Goal: Task Accomplishment & Management: Use online tool/utility

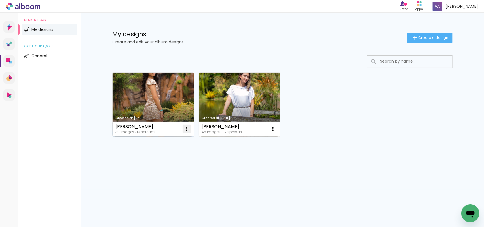
click at [188, 129] on iron-icon at bounding box center [187, 129] width 7 height 7
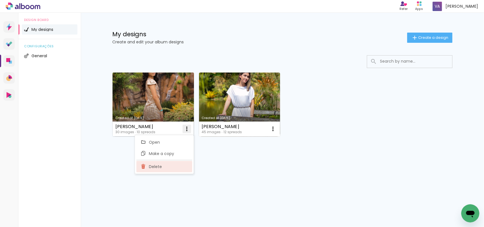
click at [155, 168] on span "Delete" at bounding box center [155, 167] width 13 height 4
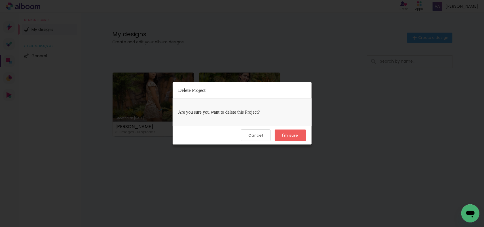
click at [287, 132] on paper-button "I'm sure" at bounding box center [290, 136] width 31 height 12
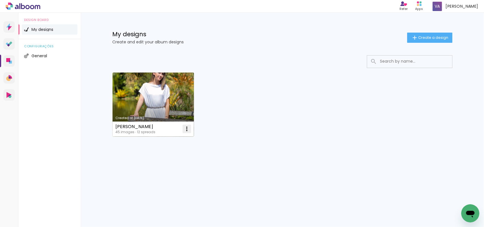
click at [189, 131] on iron-icon at bounding box center [187, 129] width 7 height 7
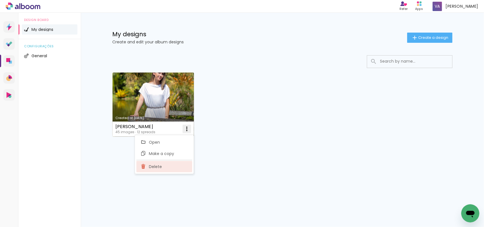
click at [158, 167] on span "Delete" at bounding box center [155, 167] width 13 height 4
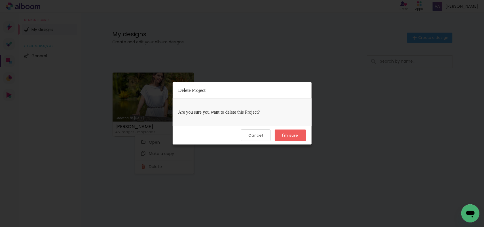
click at [0, 0] on slot "I'm sure" at bounding box center [0, 0] width 0 height 0
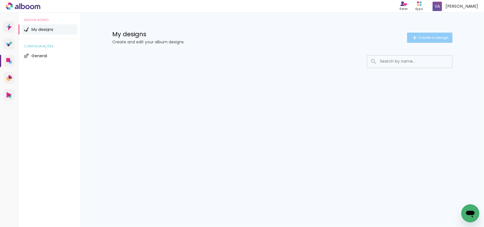
click at [442, 39] on span "Create a design" at bounding box center [434, 38] width 30 height 4
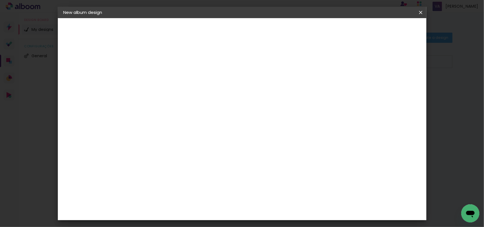
click at [156, 77] on input at bounding box center [156, 76] width 0 height 9
type input "[PERSON_NAME]"
type paper-input "[PERSON_NAME]"
drag, startPoint x: 404, startPoint y: 31, endPoint x: 398, endPoint y: 42, distance: 12.8
click at [0, 0] on slot "Next" at bounding box center [0, 0] width 0 height 0
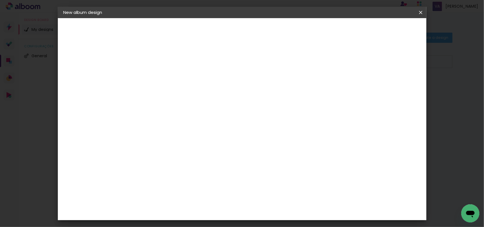
click at [216, 88] on paper-item "Free Size" at bounding box center [197, 86] width 37 height 12
drag, startPoint x: 404, startPoint y: 31, endPoint x: 396, endPoint y: 46, distance: 16.5
click at [0, 0] on slot "Next" at bounding box center [0, 0] width 0 height 0
type input "6"
type paper-input "6"
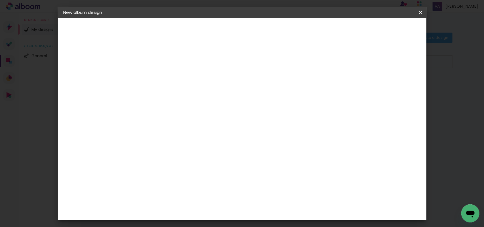
click at [393, 81] on input "6" at bounding box center [390, 85] width 10 height 9
type input "7"
type paper-input "7"
click at [393, 81] on input "7" at bounding box center [389, 85] width 10 height 9
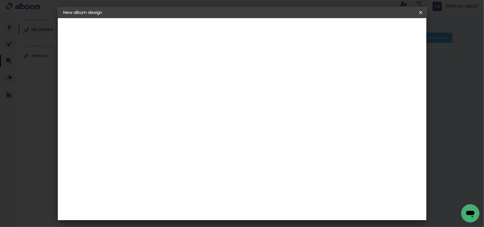
drag, startPoint x: 268, startPoint y: 184, endPoint x: 321, endPoint y: 179, distance: 52.4
click at [320, 180] on div "cm" at bounding box center [276, 184] width 222 height 20
type input "45"
type paper-input "45"
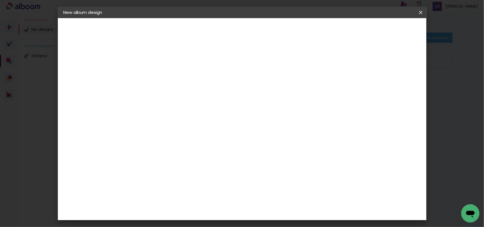
type input "3"
type paper-input "3"
click at [158, 64] on input "3" at bounding box center [153, 65] width 20 height 7
type input "4"
type paper-input "4"
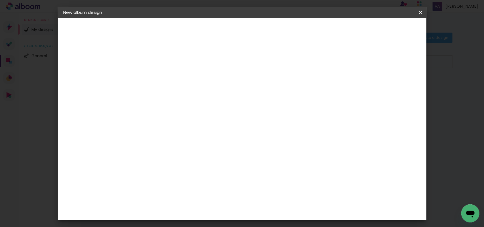
click at [160, 62] on input "4" at bounding box center [153, 65] width 20 height 7
type input "5"
type paper-input "5"
click at [160, 62] on input "5" at bounding box center [153, 65] width 20 height 7
click at [364, 29] on span "Start design" at bounding box center [352, 30] width 24 height 4
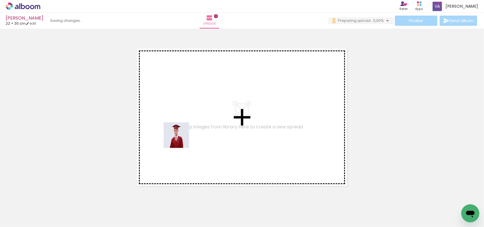
drag, startPoint x: 59, startPoint y: 208, endPoint x: 169, endPoint y: 133, distance: 132.8
click at [183, 136] on quentale-workspace at bounding box center [242, 113] width 484 height 227
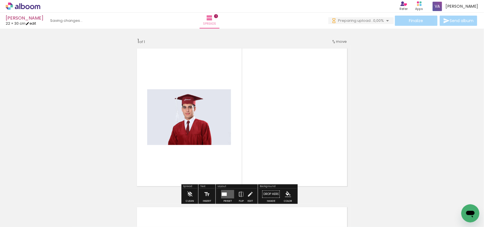
click at [36, 25] on link "edit" at bounding box center [31, 23] width 11 height 5
type input "5"
type input "30"
type input "45"
type input "7"
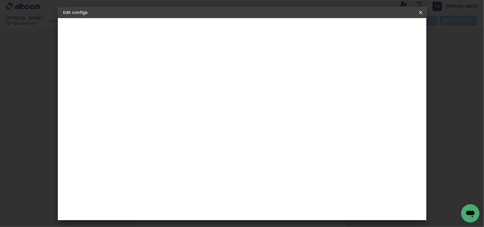
click at [314, 68] on div "mm Show bleed" at bounding box center [223, 45] width 182 height 54
click at [281, 67] on div at bounding box center [278, 65] width 5 height 5
type paper-checkbox "on"
click at [299, 29] on span "Save configs" at bounding box center [288, 32] width 21 height 8
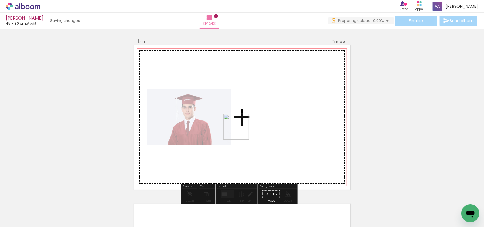
drag, startPoint x: 89, startPoint y: 210, endPoint x: 243, endPoint y: 131, distance: 172.6
click at [243, 131] on quentale-workspace at bounding box center [242, 113] width 484 height 227
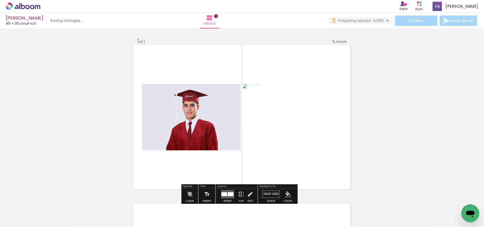
drag, startPoint x: 123, startPoint y: 207, endPoint x: 203, endPoint y: 145, distance: 102.0
click at [203, 145] on quentale-workspace at bounding box center [242, 113] width 484 height 227
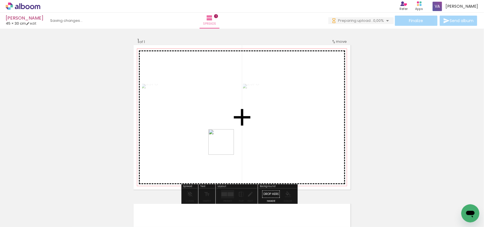
drag, startPoint x: 158, startPoint y: 209, endPoint x: 181, endPoint y: 179, distance: 37.6
click at [227, 144] on quentale-workspace at bounding box center [242, 113] width 484 height 227
drag, startPoint x: 165, startPoint y: 155, endPoint x: 209, endPoint y: 129, distance: 50.7
click at [209, 129] on quentale-workspace at bounding box center [242, 113] width 484 height 227
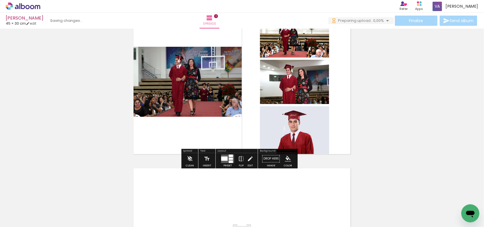
click at [231, 161] on div at bounding box center [231, 162] width 4 height 3
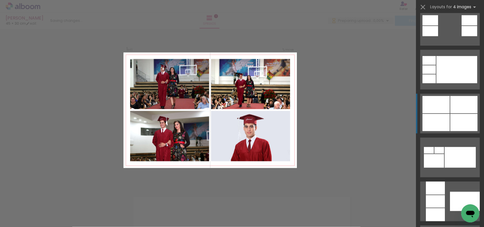
click at [451, 122] on div at bounding box center [464, 122] width 27 height 17
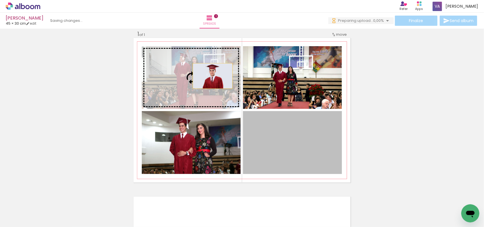
drag, startPoint x: 291, startPoint y: 144, endPoint x: 208, endPoint y: 75, distance: 108.1
click at [0, 0] on slot at bounding box center [0, 0] width 0 height 0
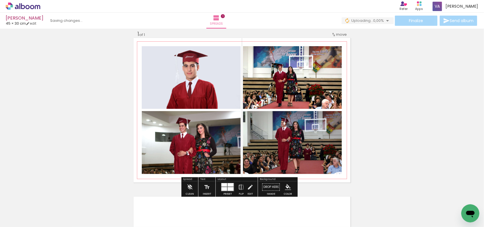
click at [196, 65] on paper-item at bounding box center [200, 66] width 10 height 4
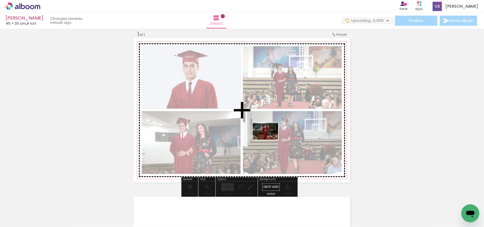
drag, startPoint x: 188, startPoint y: 209, endPoint x: 282, endPoint y: 134, distance: 120.2
click at [275, 137] on quentale-workspace at bounding box center [242, 113] width 484 height 227
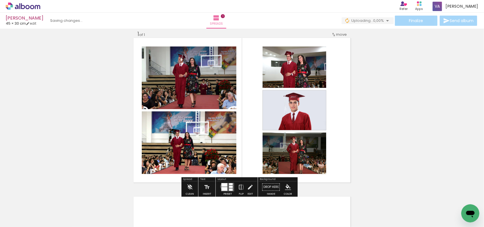
click at [223, 187] on quentale-layouter at bounding box center [227, 187] width 13 height 9
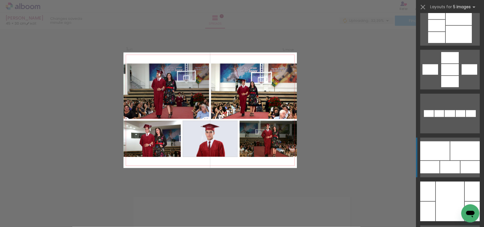
click at [447, 152] on div at bounding box center [436, 151] width 30 height 19
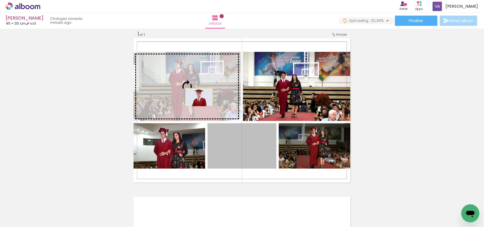
drag, startPoint x: 229, startPoint y: 154, endPoint x: 196, endPoint y: 97, distance: 65.5
click at [0, 0] on slot at bounding box center [0, 0] width 0 height 0
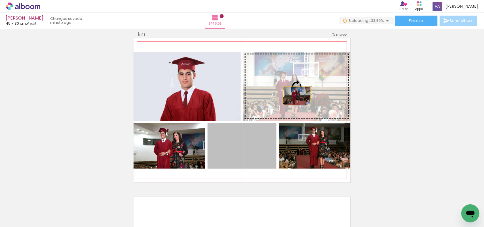
drag, startPoint x: 252, startPoint y: 152, endPoint x: 303, endPoint y: 85, distance: 84.5
click at [0, 0] on slot at bounding box center [0, 0] width 0 height 0
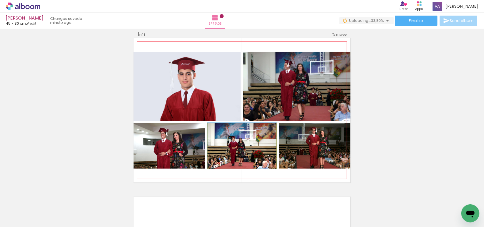
drag, startPoint x: 258, startPoint y: 146, endPoint x: 268, endPoint y: 143, distance: 10.5
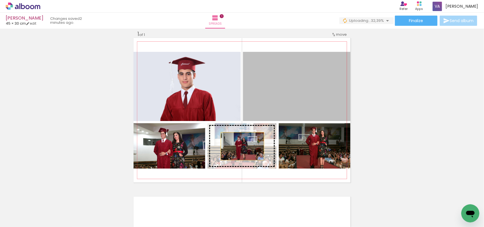
drag, startPoint x: 292, startPoint y: 91, endPoint x: 239, endPoint y: 148, distance: 77.9
click at [0, 0] on slot at bounding box center [0, 0] width 0 height 0
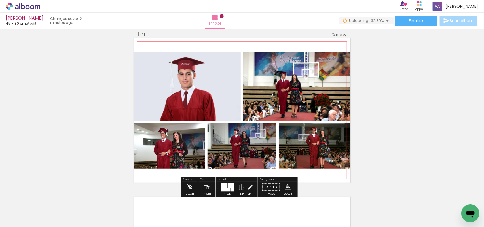
click at [203, 94] on quentale-photo at bounding box center [187, 86] width 107 height 69
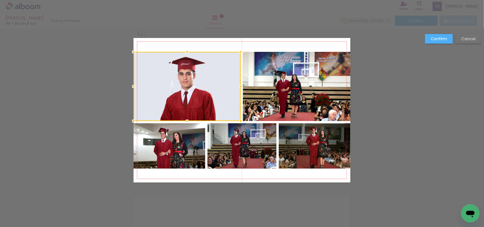
click at [266, 93] on quentale-photo at bounding box center [297, 86] width 108 height 69
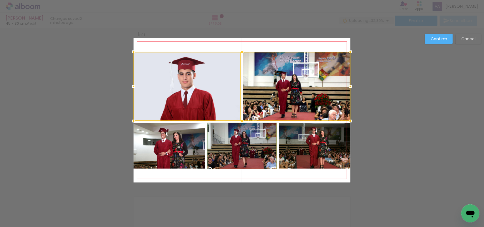
click at [253, 147] on quentale-photo at bounding box center [242, 145] width 69 height 45
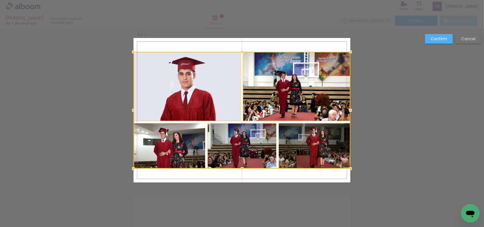
click at [292, 148] on div at bounding box center [242, 110] width 217 height 117
click at [179, 156] on div at bounding box center [242, 110] width 217 height 117
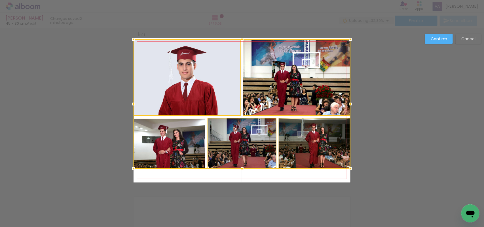
drag, startPoint x: 241, startPoint y: 50, endPoint x: 241, endPoint y: 40, distance: 9.9
click at [241, 40] on div at bounding box center [242, 39] width 11 height 11
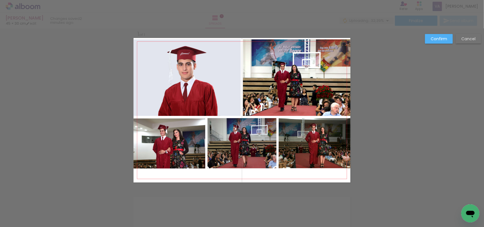
click at [218, 80] on quentale-photo at bounding box center [187, 77] width 107 height 77
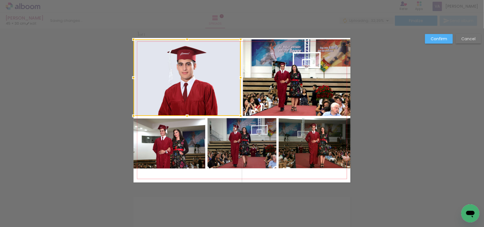
click at [288, 89] on quentale-photo at bounding box center [297, 77] width 108 height 77
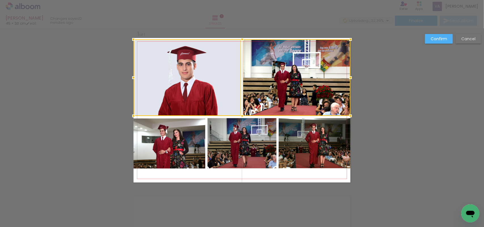
click at [305, 160] on quentale-photo at bounding box center [315, 143] width 72 height 50
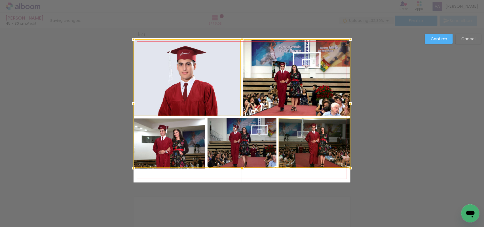
click at [215, 151] on div at bounding box center [242, 103] width 217 height 129
click at [189, 152] on div at bounding box center [242, 103] width 217 height 129
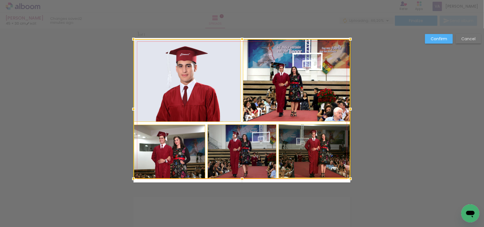
drag, startPoint x: 240, startPoint y: 170, endPoint x: 240, endPoint y: 178, distance: 7.7
click at [240, 178] on div at bounding box center [242, 178] width 11 height 11
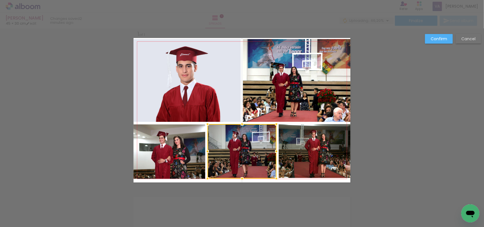
click at [410, 114] on div "Confirm Cancel" at bounding box center [242, 187] width 484 height 331
click at [264, 152] on div at bounding box center [242, 151] width 69 height 54
click at [303, 152] on quentale-photo at bounding box center [315, 151] width 72 height 54
click at [178, 148] on quentale-photo at bounding box center [170, 152] width 72 height 55
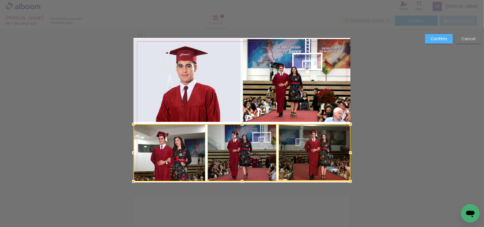
drag, startPoint x: 241, startPoint y: 180, endPoint x: 240, endPoint y: 184, distance: 3.8
click at [240, 184] on div at bounding box center [242, 181] width 11 height 11
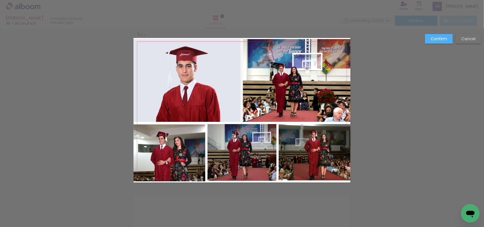
click at [0, 0] on slot "Confirm" at bounding box center [0, 0] width 0 height 0
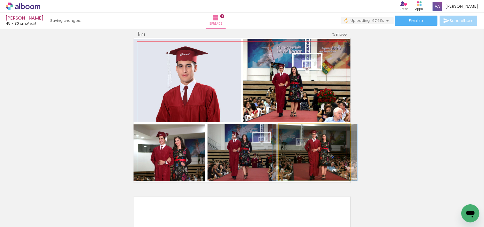
drag, startPoint x: 325, startPoint y: 149, endPoint x: 324, endPoint y: 145, distance: 4.6
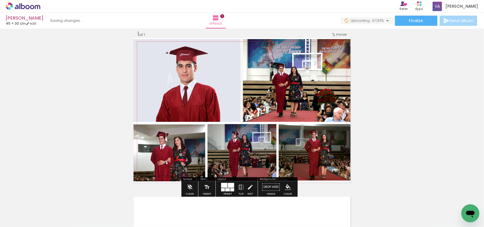
click at [249, 160] on quentale-photo at bounding box center [242, 152] width 69 height 57
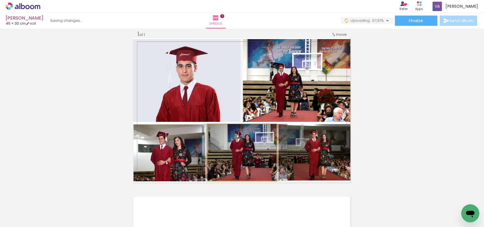
click at [251, 158] on quentale-photo at bounding box center [242, 152] width 69 height 57
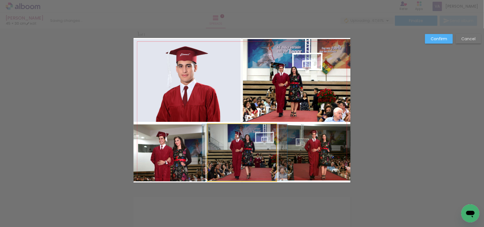
click at [254, 155] on quentale-photo at bounding box center [242, 152] width 69 height 57
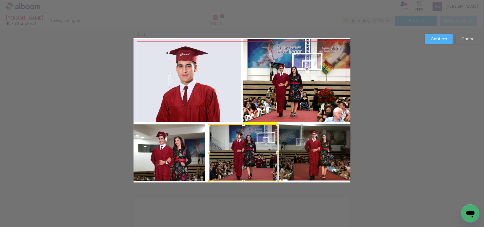
click at [257, 152] on div at bounding box center [243, 153] width 69 height 57
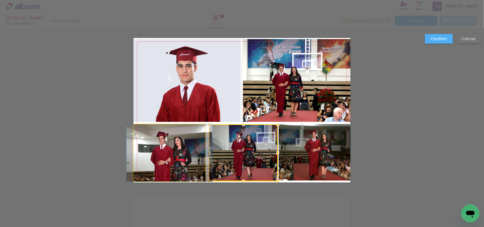
click at [191, 159] on quentale-photo at bounding box center [170, 153] width 72 height 57
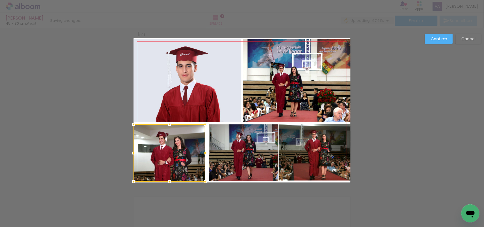
click at [191, 159] on div at bounding box center [170, 153] width 72 height 57
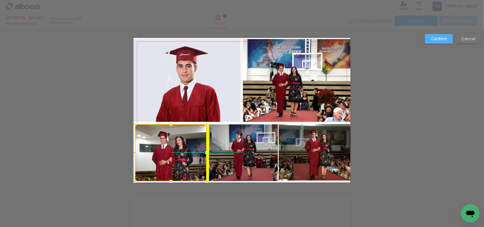
click at [191, 158] on div at bounding box center [171, 152] width 72 height 57
click at [0, 0] on slot "Confirm" at bounding box center [0, 0] width 0 height 0
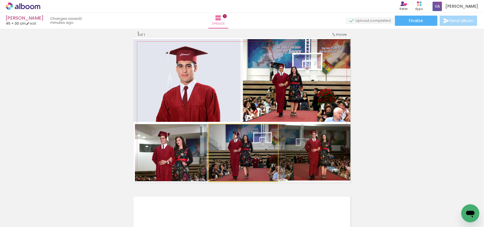
drag, startPoint x: 257, startPoint y: 156, endPoint x: 253, endPoint y: 157, distance: 3.5
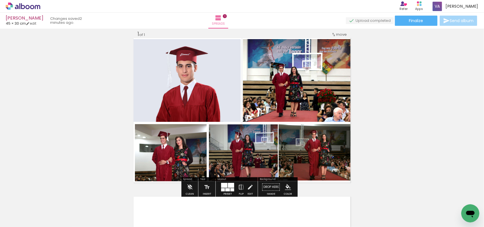
click at [392, 125] on div "Add spread 1 of 1" at bounding box center [242, 183] width 484 height 318
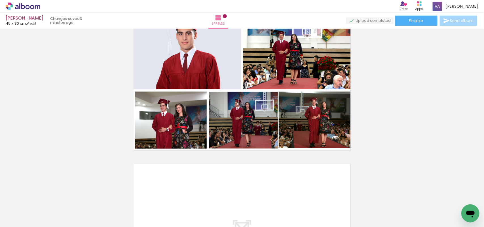
scroll to position [71, 0]
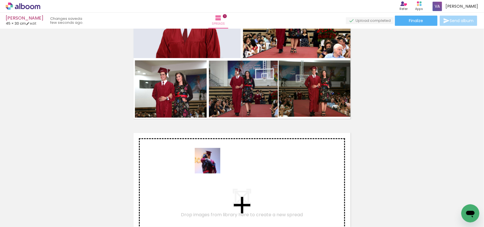
drag, startPoint x: 221, startPoint y: 213, endPoint x: 211, endPoint y: 163, distance: 51.2
click at [211, 163] on quentale-workspace at bounding box center [242, 113] width 484 height 227
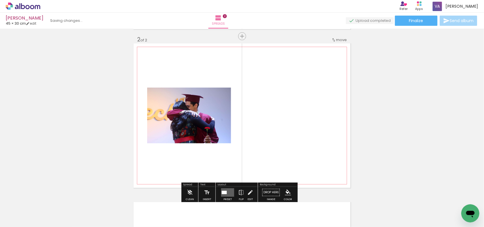
scroll to position [166, 0]
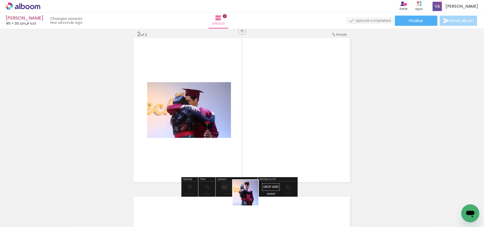
drag, startPoint x: 249, startPoint y: 215, endPoint x: 252, endPoint y: 128, distance: 86.6
click at [252, 128] on quentale-workspace at bounding box center [242, 113] width 484 height 227
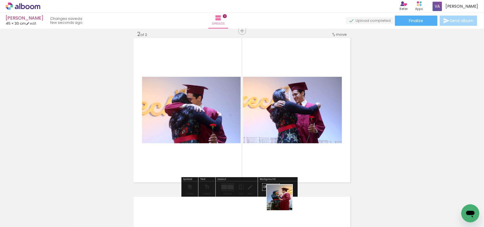
drag, startPoint x: 284, startPoint y: 202, endPoint x: 297, endPoint y: 114, distance: 89.1
click at [299, 117] on quentale-workspace at bounding box center [242, 113] width 484 height 227
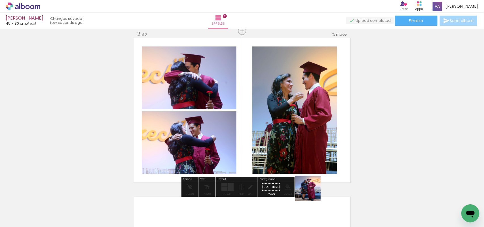
drag, startPoint x: 314, startPoint y: 212, endPoint x: 314, endPoint y: 139, distance: 73.8
click at [297, 114] on quentale-workspace at bounding box center [242, 113] width 484 height 227
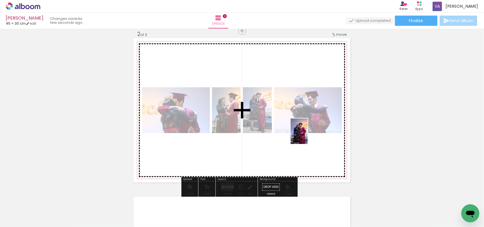
drag, startPoint x: 349, startPoint y: 213, endPoint x: 302, endPoint y: 129, distance: 96.9
click at [307, 134] on quentale-workspace at bounding box center [242, 113] width 484 height 227
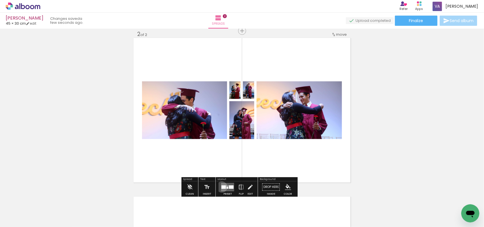
click at [222, 187] on div at bounding box center [224, 187] width 5 height 3
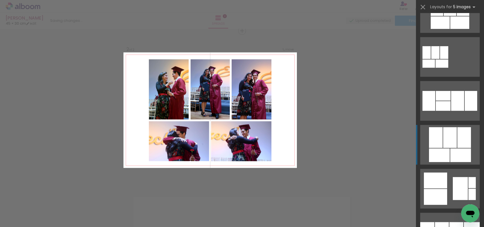
scroll to position [993, 0]
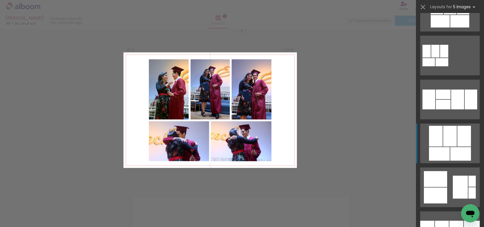
click at [460, 147] on quentale-layouter at bounding box center [451, 144] width 60 height 40
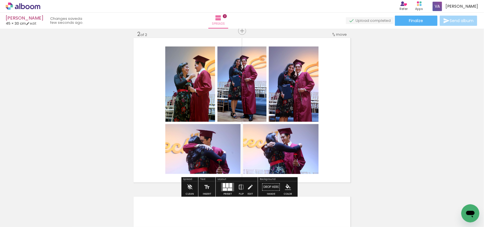
click at [225, 189] on div at bounding box center [225, 189] width 4 height 3
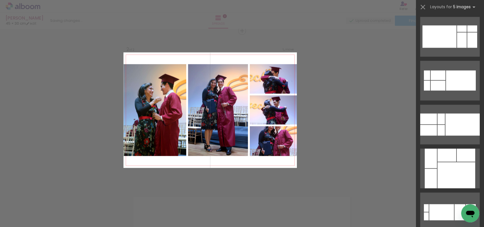
scroll to position [2377, 0]
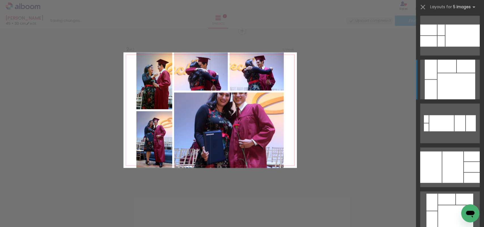
click at [458, 76] on div at bounding box center [457, 87] width 38 height 26
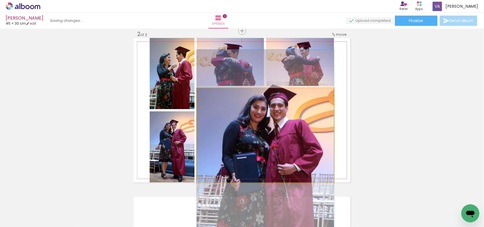
drag, startPoint x: 282, startPoint y: 144, endPoint x: 283, endPoint y: 161, distance: 17.3
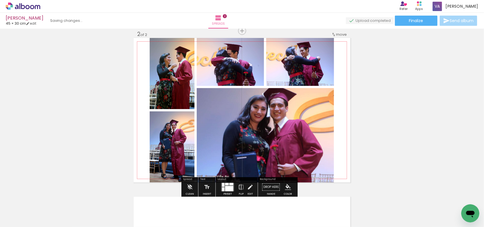
click at [312, 75] on quentale-photo at bounding box center [301, 62] width 68 height 48
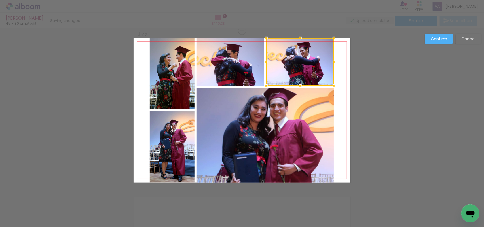
click at [299, 130] on quentale-photo at bounding box center [265, 135] width 137 height 95
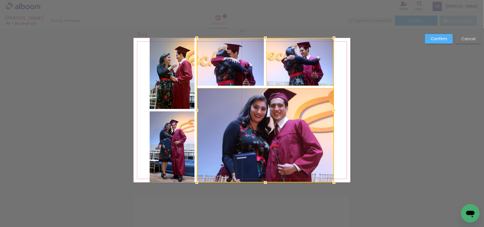
click at [182, 148] on quentale-photo at bounding box center [172, 147] width 45 height 71
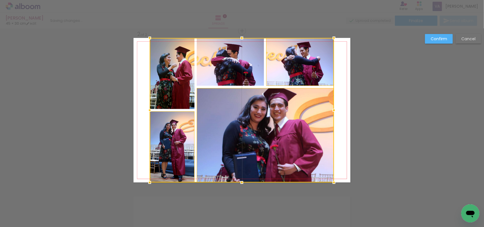
click at [178, 90] on div at bounding box center [242, 110] width 184 height 145
click at [216, 73] on div at bounding box center [242, 110] width 184 height 145
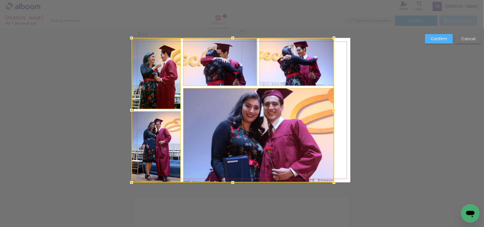
drag, startPoint x: 148, startPoint y: 111, endPoint x: 133, endPoint y: 115, distance: 15.8
click at [133, 115] on div at bounding box center [131, 110] width 11 height 11
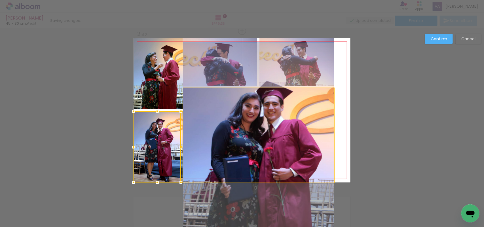
click at [233, 123] on quentale-photo at bounding box center [258, 135] width 151 height 95
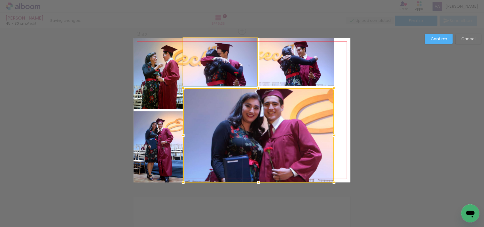
click at [223, 76] on quentale-photo at bounding box center [220, 62] width 74 height 48
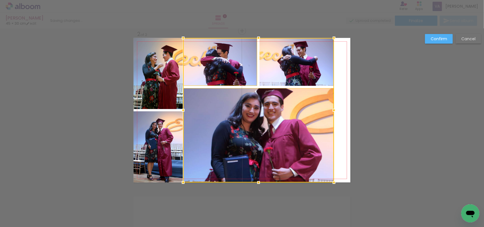
click at [285, 72] on div at bounding box center [258, 110] width 151 height 145
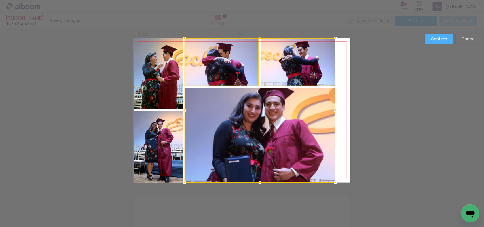
click at [301, 73] on div at bounding box center [260, 110] width 151 height 145
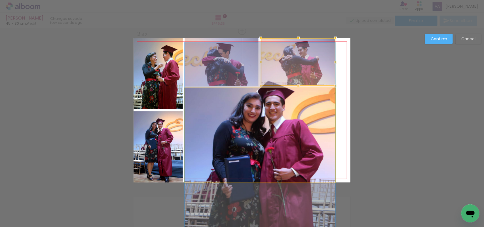
click at [322, 129] on quentale-photo at bounding box center [260, 135] width 151 height 95
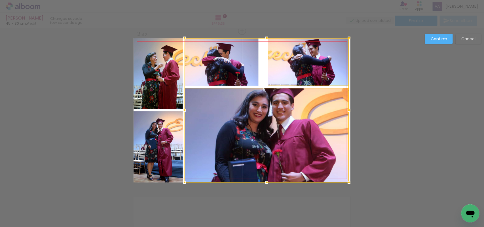
drag, startPoint x: 334, startPoint y: 111, endPoint x: 349, endPoint y: 112, distance: 15.1
click at [349, 112] on div at bounding box center [349, 110] width 11 height 11
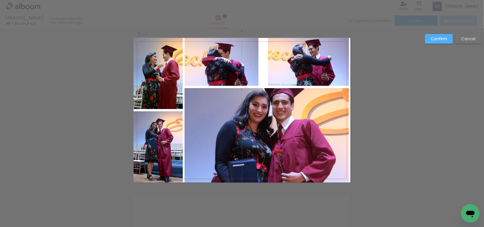
drag, startPoint x: 218, startPoint y: 78, endPoint x: 245, endPoint y: 74, distance: 26.9
click at [218, 77] on quentale-photo at bounding box center [222, 62] width 74 height 48
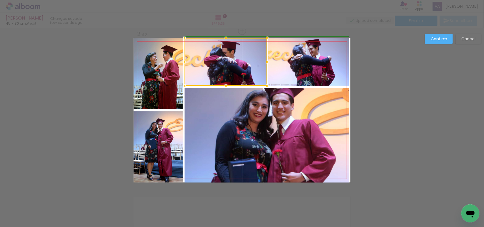
drag, startPoint x: 254, startPoint y: 64, endPoint x: 259, endPoint y: 65, distance: 5.3
click at [262, 65] on div at bounding box center [267, 61] width 11 height 11
click at [450, 34] on paper-button "Confirm" at bounding box center [439, 39] width 28 height 10
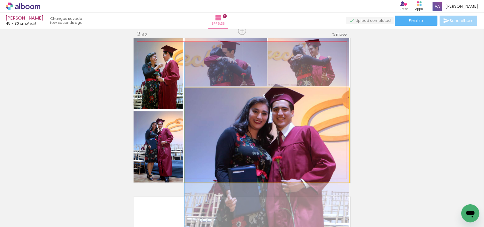
drag, startPoint x: 310, startPoint y: 123, endPoint x: 309, endPoint y: 129, distance: 6.9
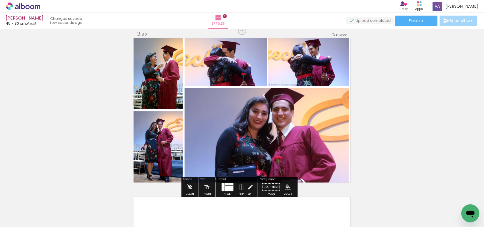
click at [412, 119] on div "Add spread 1 of 2 Add spread 2 of 2" at bounding box center [242, 103] width 484 height 477
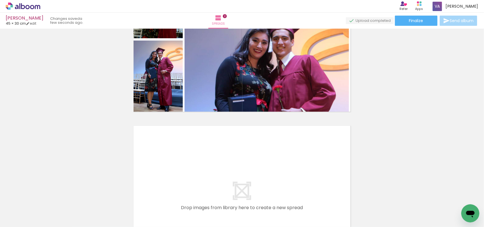
scroll to position [0, 303]
click at [420, 107] on div "Add spread 1 of 2 Add spread 2 of 2" at bounding box center [242, 32] width 484 height 477
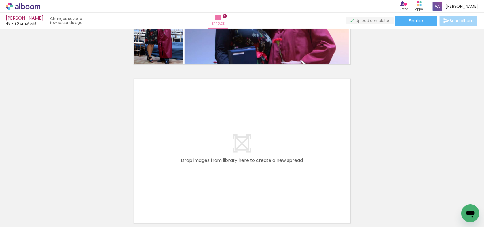
scroll to position [308, 0]
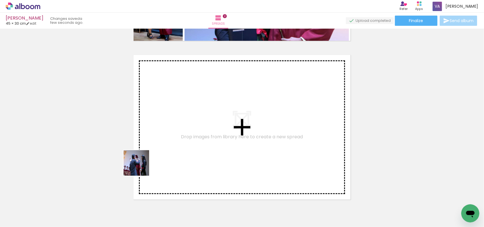
drag, startPoint x: 70, startPoint y: 214, endPoint x: 182, endPoint y: 131, distance: 139.5
click at [182, 131] on quentale-workspace at bounding box center [242, 113] width 484 height 227
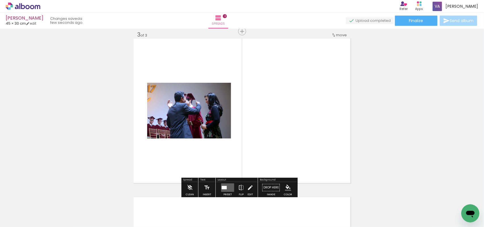
scroll to position [325, 0]
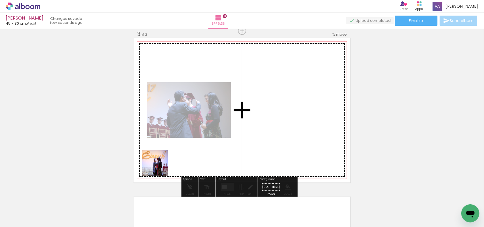
drag, startPoint x: 104, startPoint y: 215, endPoint x: 171, endPoint y: 175, distance: 77.9
click at [178, 152] on quentale-workspace at bounding box center [242, 113] width 484 height 227
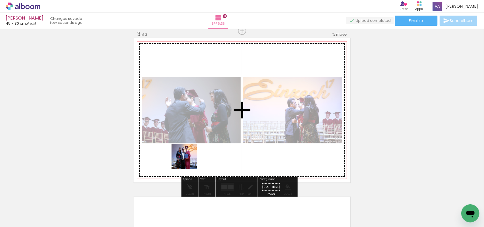
drag, startPoint x: 165, startPoint y: 209, endPoint x: 197, endPoint y: 167, distance: 53.1
click at [192, 152] on quentale-workspace at bounding box center [242, 113] width 484 height 227
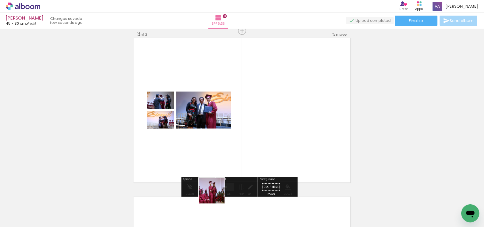
drag, startPoint x: 216, startPoint y: 195, endPoint x: 250, endPoint y: 150, distance: 57.0
click at [250, 151] on quentale-workspace at bounding box center [242, 113] width 484 height 227
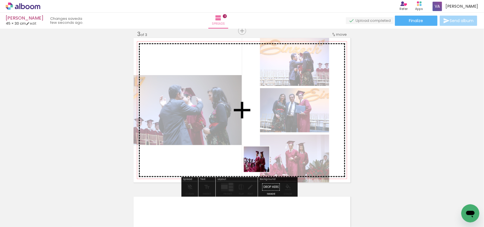
drag, startPoint x: 234, startPoint y: 208, endPoint x: 268, endPoint y: 138, distance: 78.1
click at [270, 142] on quentale-workspace at bounding box center [242, 113] width 484 height 227
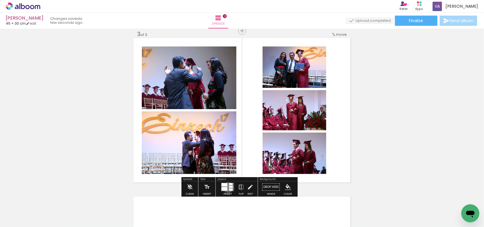
click at [228, 188] on quentale-layouter at bounding box center [227, 187] width 13 height 9
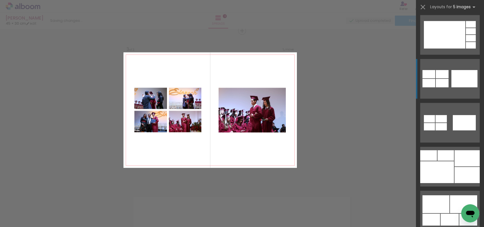
scroll to position [780, 0]
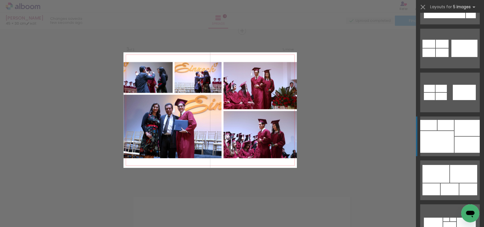
click at [455, 133] on div at bounding box center [467, 128] width 25 height 16
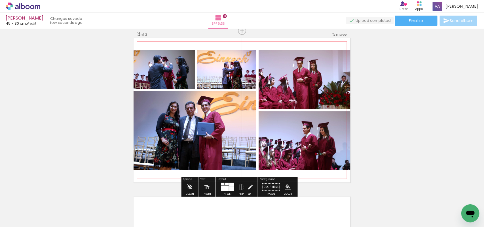
click at [172, 80] on quentale-photo at bounding box center [165, 69] width 62 height 39
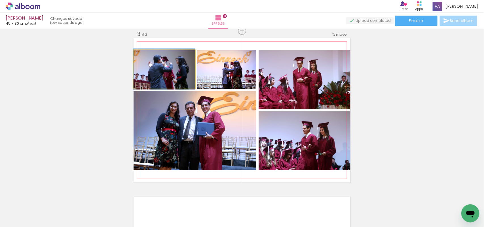
click at [172, 80] on quentale-photo at bounding box center [165, 69] width 62 height 39
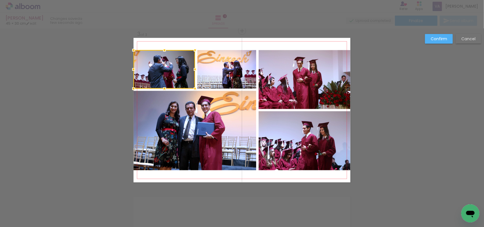
click at [217, 80] on quentale-photo at bounding box center [227, 69] width 59 height 39
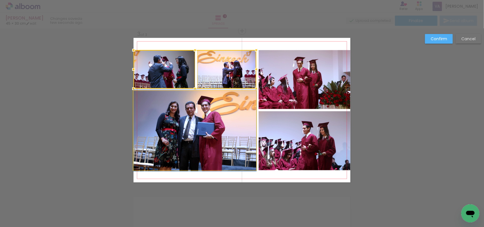
click at [245, 124] on quentale-photo at bounding box center [195, 130] width 123 height 79
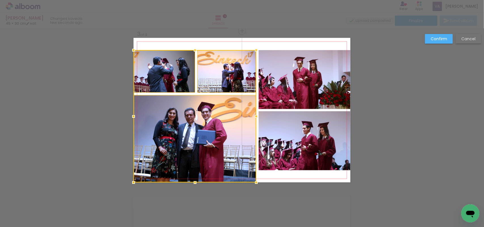
drag, startPoint x: 192, startPoint y: 174, endPoint x: 192, endPoint y: 181, distance: 7.1
click at [192, 181] on div at bounding box center [195, 182] width 11 height 11
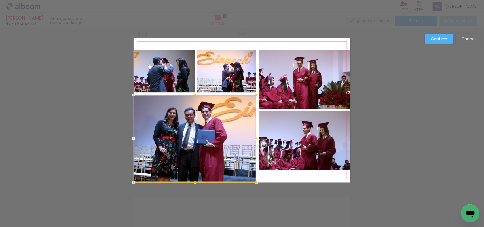
click at [195, 130] on div at bounding box center [195, 138] width 123 height 87
click at [215, 75] on quentale-photo at bounding box center [227, 71] width 59 height 43
click at [161, 75] on div at bounding box center [195, 116] width 123 height 133
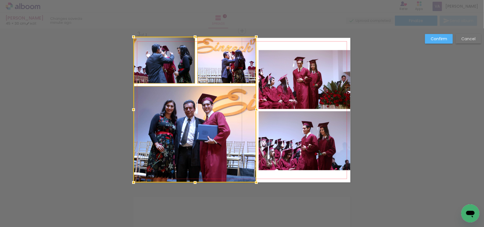
drag, startPoint x: 192, startPoint y: 50, endPoint x: 194, endPoint y: 39, distance: 11.4
click at [194, 39] on div at bounding box center [195, 36] width 11 height 11
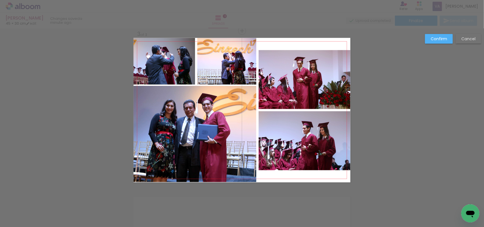
click at [281, 73] on quentale-photo at bounding box center [305, 79] width 92 height 59
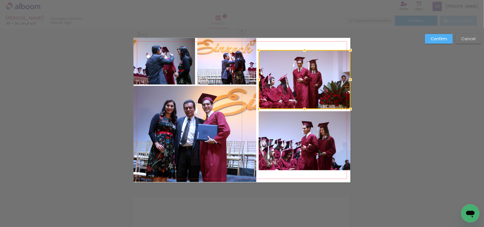
click at [292, 143] on quentale-photo at bounding box center [305, 141] width 92 height 59
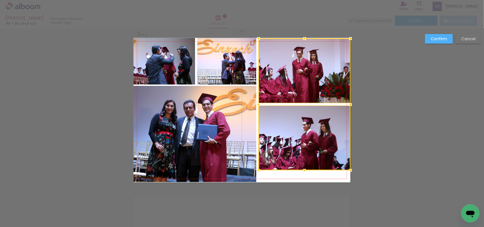
drag, startPoint x: 303, startPoint y: 49, endPoint x: 304, endPoint y: 37, distance: 12.0
click at [304, 37] on div at bounding box center [304, 38] width 11 height 11
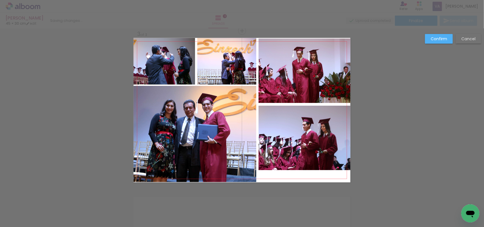
click at [309, 72] on quentale-photo at bounding box center [305, 71] width 92 height 65
click at [299, 136] on quentale-photo at bounding box center [305, 138] width 92 height 65
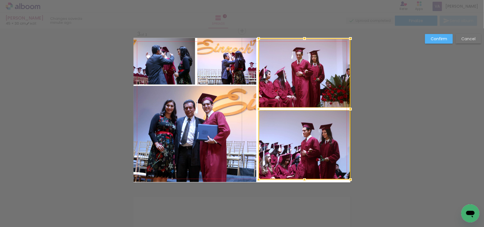
drag, startPoint x: 307, startPoint y: 173, endPoint x: 300, endPoint y: 194, distance: 23.0
click at [300, 194] on div "Add spread 1 of 3 Add spread 2 of 3 Add spread 3 of 3 Confirm Cancel" at bounding box center [242, 28] width 484 height 649
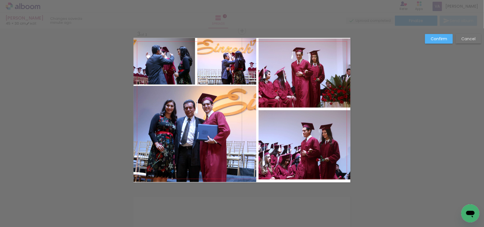
click at [313, 144] on quentale-photo at bounding box center [305, 145] width 92 height 70
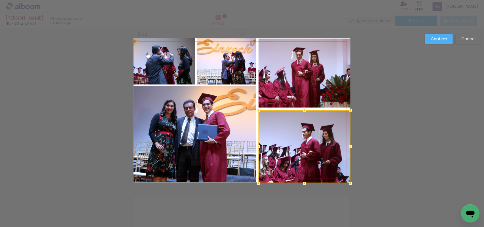
drag, startPoint x: 304, startPoint y: 182, endPoint x: 308, endPoint y: 171, distance: 11.7
click at [307, 173] on div at bounding box center [305, 146] width 92 height 73
click at [436, 35] on paper-button "Confirm" at bounding box center [439, 39] width 28 height 10
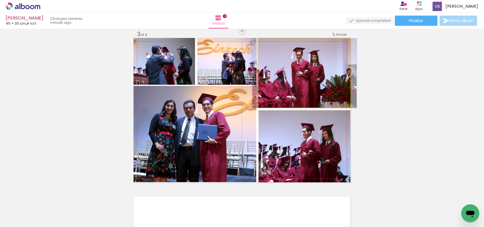
drag, startPoint x: 328, startPoint y: 64, endPoint x: 327, endPoint y: 60, distance: 4.4
click at [328, 64] on quentale-photo at bounding box center [305, 74] width 92 height 70
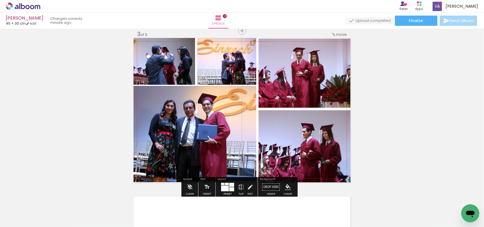
click at [327, 60] on quentale-photo at bounding box center [305, 74] width 92 height 70
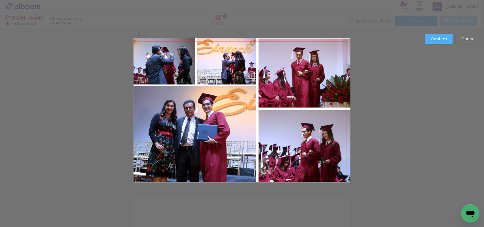
click at [320, 57] on quentale-photo at bounding box center [305, 74] width 92 height 70
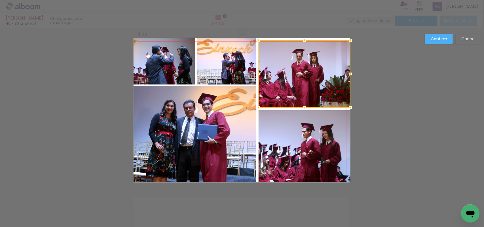
drag, startPoint x: 302, startPoint y: 36, endPoint x: 305, endPoint y: 27, distance: 9.4
click at [305, 0] on div "Juan Diego Richards 45 × 30 cm edit a minute ago. Spreads 3 Finalize Send album…" at bounding box center [242, 0] width 484 height 0
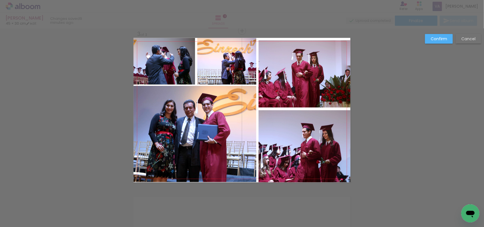
click at [322, 77] on quentale-photo at bounding box center [305, 74] width 92 height 68
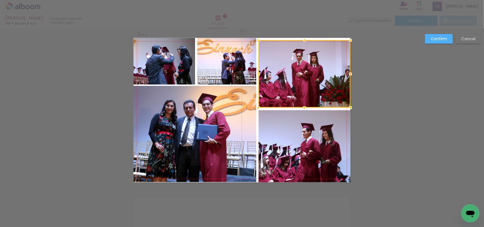
click at [322, 77] on div at bounding box center [305, 74] width 92 height 68
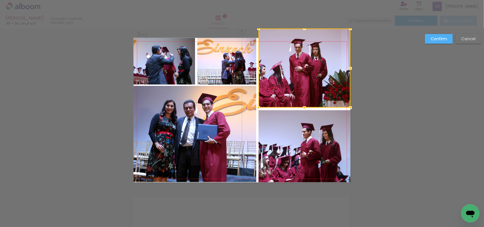
click at [302, 36] on div at bounding box center [305, 68] width 92 height 79
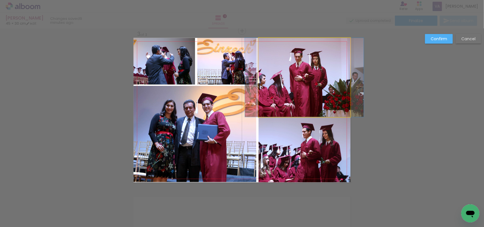
click at [308, 86] on quentale-photo at bounding box center [305, 77] width 92 height 79
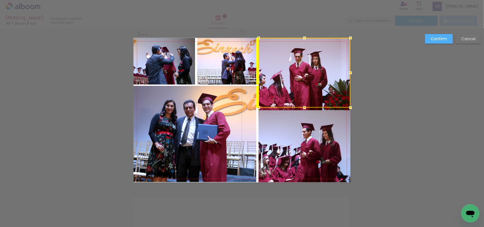
drag, startPoint x: 310, startPoint y: 81, endPoint x: 311, endPoint y: 77, distance: 4.8
click at [311, 77] on div at bounding box center [305, 73] width 92 height 70
drag, startPoint x: 311, startPoint y: 76, endPoint x: 312, endPoint y: 65, distance: 10.8
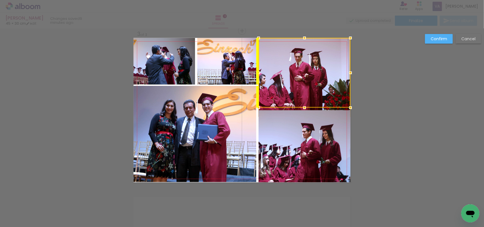
click at [312, 65] on div at bounding box center [305, 73] width 92 height 70
click at [0, 0] on slot "Confirm" at bounding box center [0, 0] width 0 height 0
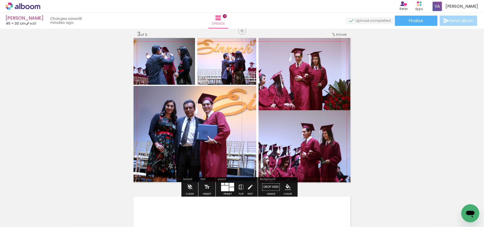
click at [326, 137] on quentale-photo at bounding box center [305, 146] width 92 height 72
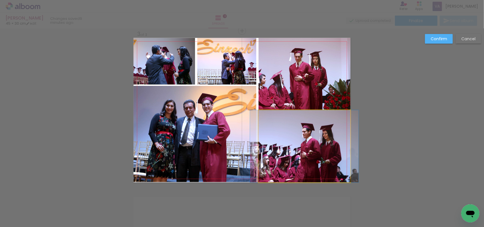
click at [316, 139] on quentale-photo at bounding box center [305, 146] width 92 height 72
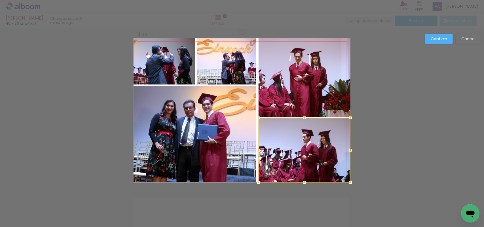
drag, startPoint x: 300, startPoint y: 110, endPoint x: 304, endPoint y: 129, distance: 19.5
click at [304, 129] on div at bounding box center [305, 150] width 92 height 65
click at [0, 0] on slot "Confirm" at bounding box center [0, 0] width 0 height 0
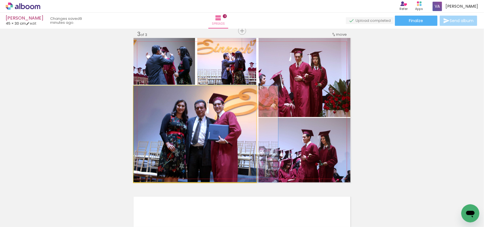
drag, startPoint x: 210, startPoint y: 122, endPoint x: 225, endPoint y: 123, distance: 14.5
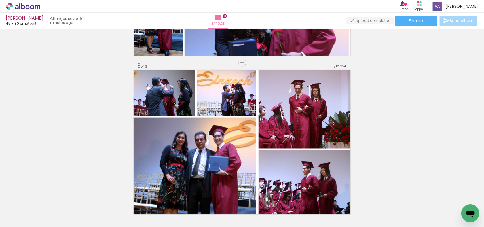
scroll to position [289, 0]
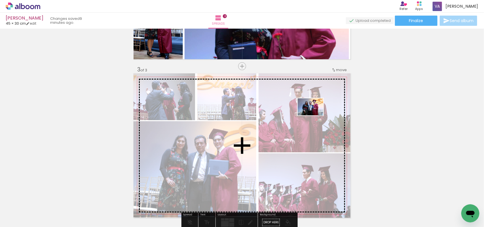
drag, startPoint x: 136, startPoint y: 209, endPoint x: 315, endPoint y: 116, distance: 202.5
click at [315, 116] on quentale-workspace at bounding box center [242, 113] width 484 height 227
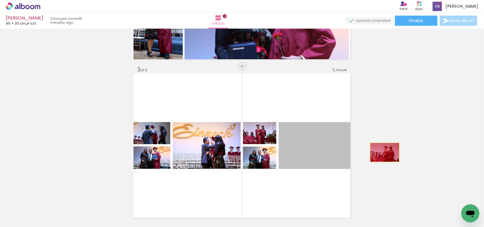
drag, startPoint x: 310, startPoint y: 154, endPoint x: 391, endPoint y: 151, distance: 80.7
click at [393, 151] on div "Add spread 1 of 3 Add spread 2 of 3 Add spread 3 of 3" at bounding box center [242, 59] width 484 height 636
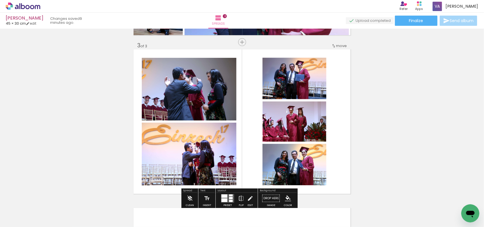
scroll to position [325, 0]
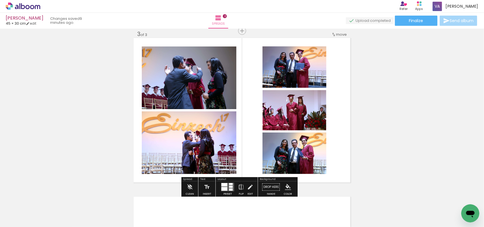
click at [226, 184] on div at bounding box center [225, 184] width 6 height 3
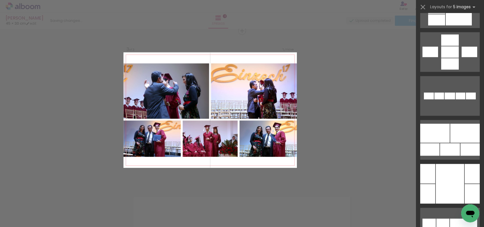
scroll to position [355, 0]
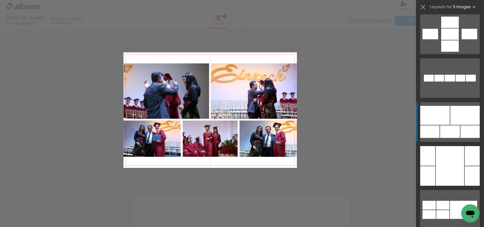
click at [452, 115] on div at bounding box center [466, 115] width 30 height 19
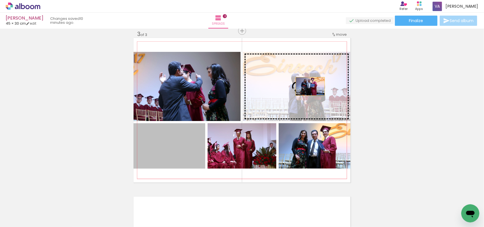
drag, startPoint x: 183, startPoint y: 152, endPoint x: 311, endPoint y: 84, distance: 145.3
click at [0, 0] on slot at bounding box center [0, 0] width 0 height 0
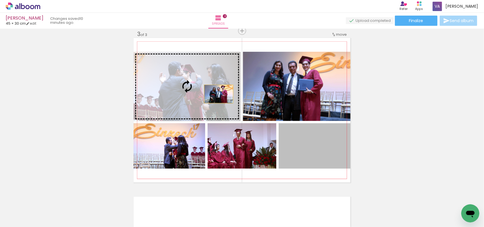
drag, startPoint x: 310, startPoint y: 142, endPoint x: 211, endPoint y: 88, distance: 112.8
click at [0, 0] on slot at bounding box center [0, 0] width 0 height 0
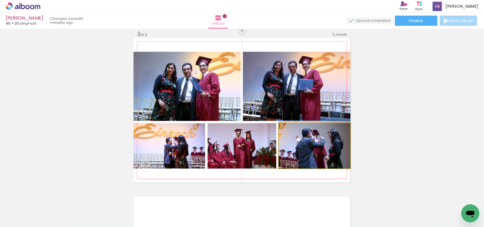
drag, startPoint x: 319, startPoint y: 152, endPoint x: 255, endPoint y: 142, distance: 65.1
click at [0, 0] on slot at bounding box center [0, 0] width 0 height 0
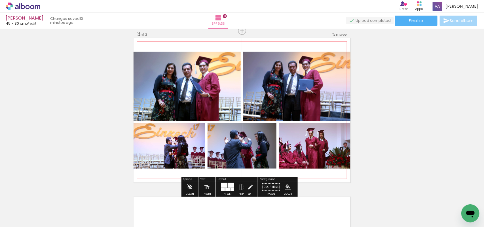
click at [210, 93] on quentale-photo at bounding box center [187, 86] width 107 height 69
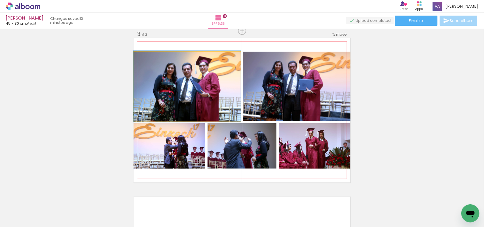
click at [210, 93] on quentale-photo at bounding box center [187, 86] width 107 height 69
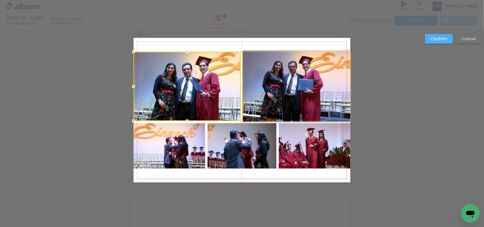
click at [273, 88] on quentale-photo at bounding box center [297, 86] width 108 height 69
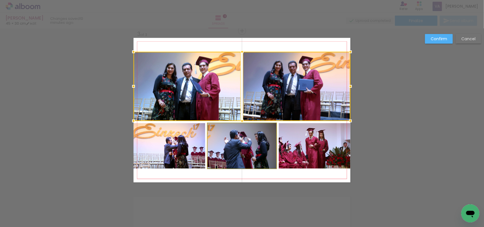
click at [246, 142] on quentale-photo at bounding box center [242, 145] width 69 height 45
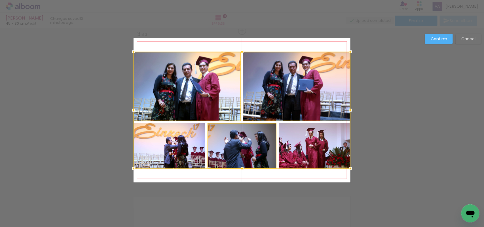
click at [174, 155] on div at bounding box center [242, 110] width 217 height 117
click at [308, 152] on div at bounding box center [242, 110] width 217 height 117
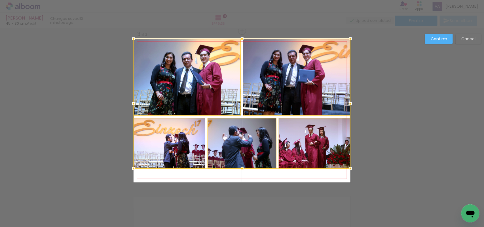
drag, startPoint x: 242, startPoint y: 51, endPoint x: 241, endPoint y: 38, distance: 12.8
click at [241, 38] on div at bounding box center [242, 38] width 11 height 11
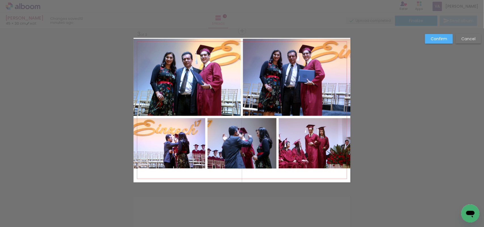
click at [229, 73] on quentale-photo at bounding box center [187, 77] width 107 height 77
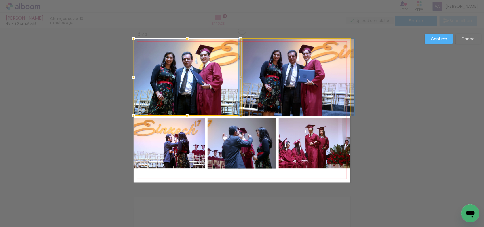
click at [277, 87] on quentale-photo at bounding box center [297, 77] width 108 height 77
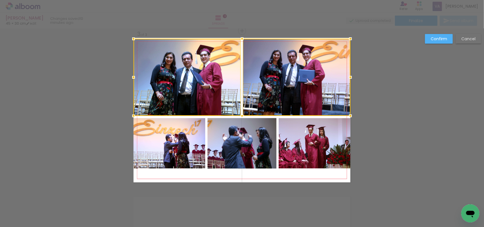
click at [307, 148] on quentale-photo at bounding box center [315, 143] width 72 height 51
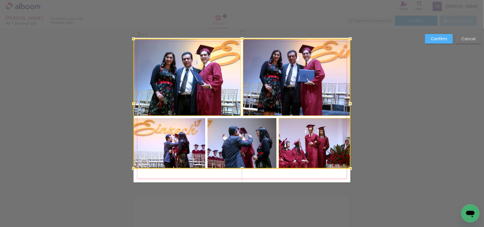
click at [253, 154] on div at bounding box center [242, 104] width 217 height 130
click at [183, 157] on div at bounding box center [242, 104] width 217 height 130
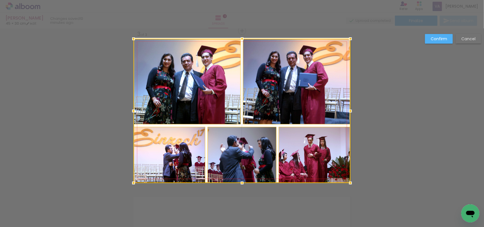
drag, startPoint x: 240, startPoint y: 168, endPoint x: 240, endPoint y: 180, distance: 11.4
click at [240, 180] on div at bounding box center [242, 183] width 11 height 11
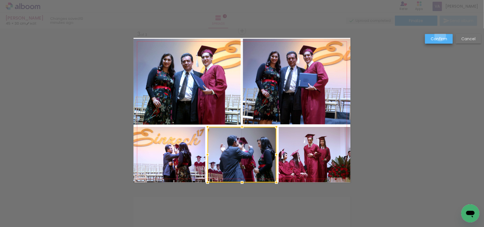
click at [441, 35] on paper-button "Confirm" at bounding box center [439, 39] width 28 height 10
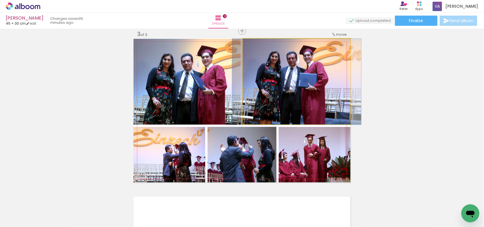
click at [300, 77] on quentale-photo at bounding box center [297, 82] width 108 height 86
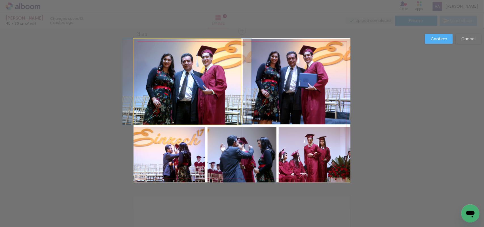
click at [199, 79] on quentale-photo at bounding box center [187, 82] width 107 height 86
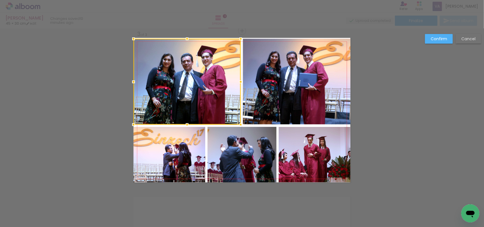
click at [259, 58] on quentale-photo at bounding box center [297, 82] width 108 height 86
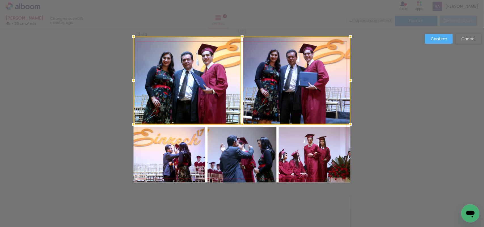
drag, startPoint x: 243, startPoint y: 37, endPoint x: 243, endPoint y: 34, distance: 3.1
click at [243, 34] on div at bounding box center [242, 36] width 11 height 11
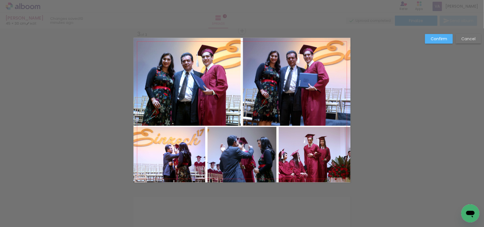
click at [0, 0] on slot "Confirm" at bounding box center [0, 0] width 0 height 0
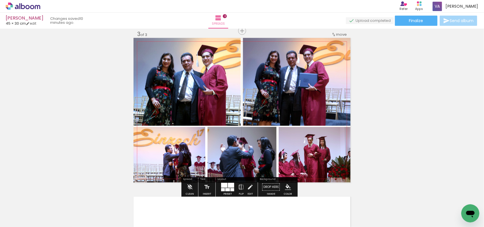
click at [185, 92] on quentale-photo at bounding box center [187, 82] width 107 height 88
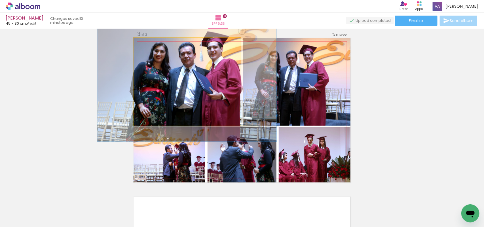
drag, startPoint x: 145, startPoint y: 45, endPoint x: 152, endPoint y: 47, distance: 7.4
click at [152, 47] on div at bounding box center [154, 43] width 9 height 9
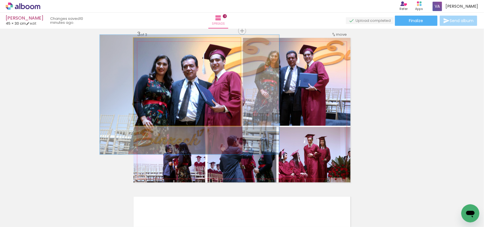
drag, startPoint x: 192, startPoint y: 86, endPoint x: 195, endPoint y: 98, distance: 12.4
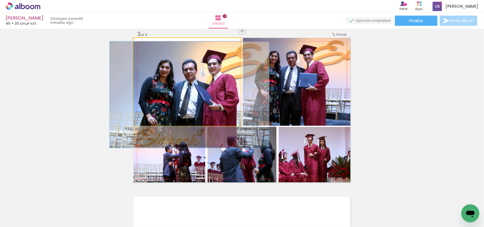
drag, startPoint x: 152, startPoint y: 45, endPoint x: 163, endPoint y: 51, distance: 12.6
type paper-slider "118"
click at [148, 46] on div at bounding box center [151, 43] width 9 height 9
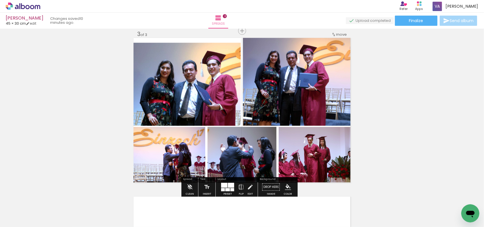
drag, startPoint x: 393, startPoint y: 94, endPoint x: 404, endPoint y: 97, distance: 11.4
click at [395, 94] on div "Add spread 1 of 3 Add spread 2 of 3 Add spread 3 of 3" at bounding box center [242, 24] width 484 height 636
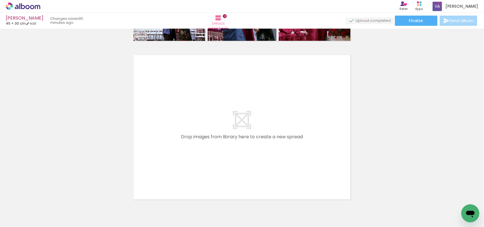
scroll to position [494, 0]
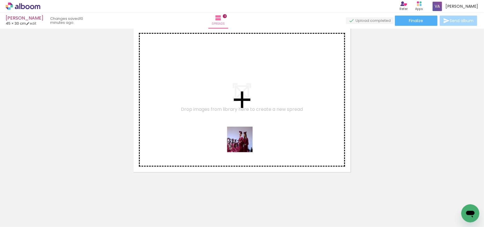
drag, startPoint x: 232, startPoint y: 206, endPoint x: 254, endPoint y: 108, distance: 99.8
click at [250, 109] on quentale-workspace at bounding box center [242, 113] width 484 height 227
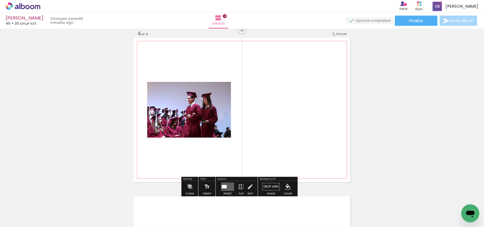
scroll to position [484, 0]
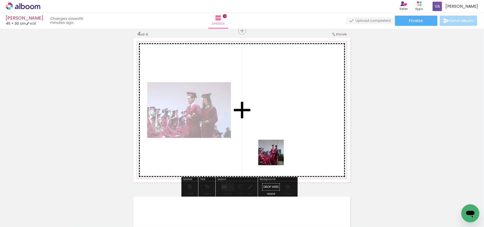
drag, startPoint x: 268, startPoint y: 211, endPoint x: 276, endPoint y: 126, distance: 86.1
click at [276, 126] on quentale-workspace at bounding box center [242, 113] width 484 height 227
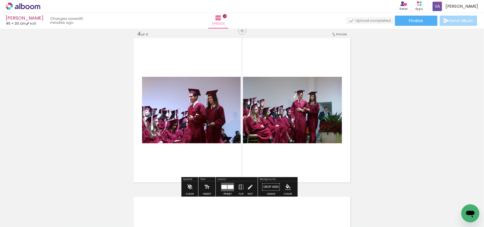
drag, startPoint x: 294, startPoint y: 207, endPoint x: 289, endPoint y: 162, distance: 45.4
click at [280, 152] on quentale-workspace at bounding box center [242, 113] width 484 height 227
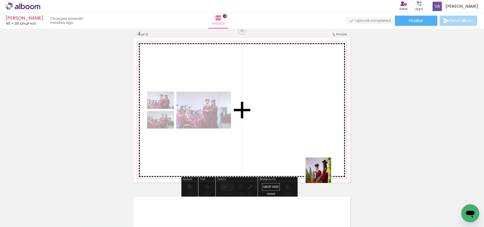
drag, startPoint x: 337, startPoint y: 210, endPoint x: 315, endPoint y: 148, distance: 66.5
click at [315, 148] on quentale-workspace at bounding box center [242, 113] width 484 height 227
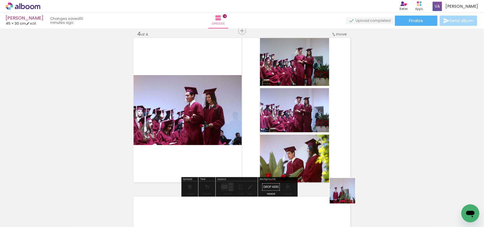
drag, startPoint x: 366, startPoint y: 215, endPoint x: 274, endPoint y: 136, distance: 121.2
click at [278, 139] on quentale-workspace at bounding box center [242, 113] width 484 height 227
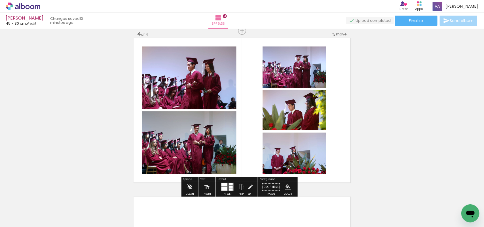
scroll to position [0, 627]
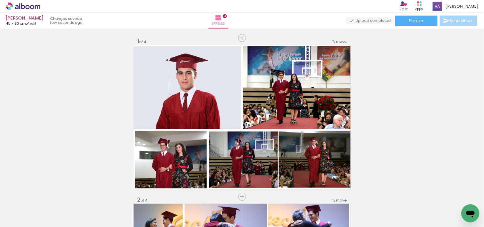
scroll to position [0, 627]
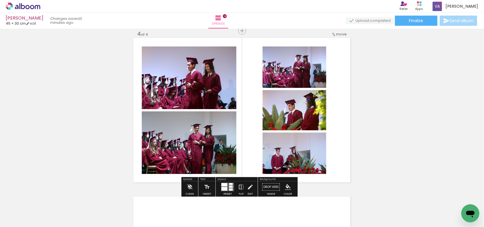
click at [229, 187] on div at bounding box center [231, 187] width 4 height 2
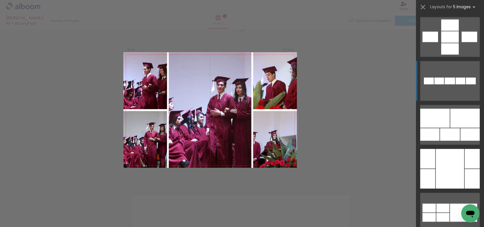
scroll to position [355, 0]
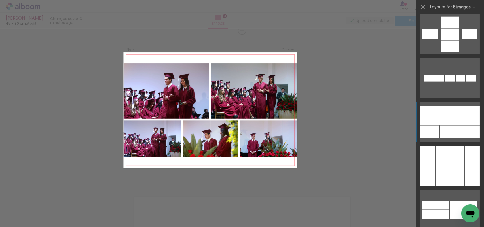
click at [451, 124] on div at bounding box center [466, 115] width 30 height 19
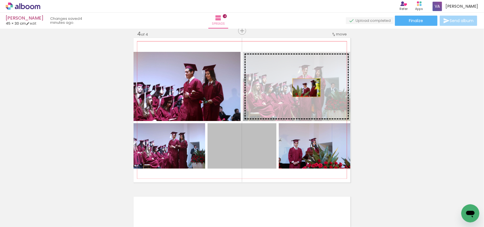
drag, startPoint x: 255, startPoint y: 149, endPoint x: 307, endPoint y: 84, distance: 83.6
click at [0, 0] on slot at bounding box center [0, 0] width 0 height 0
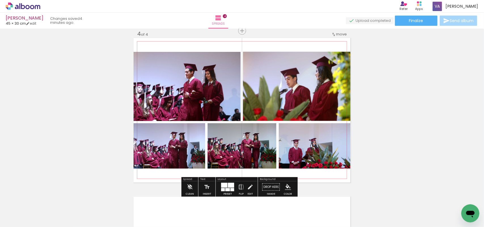
click at [188, 95] on quentale-photo at bounding box center [187, 86] width 107 height 69
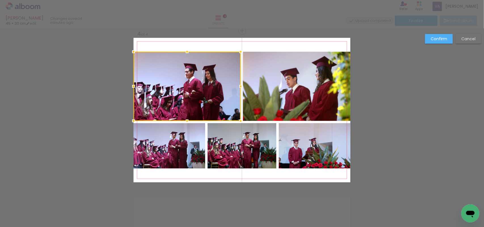
click at [273, 92] on quentale-photo at bounding box center [297, 86] width 108 height 69
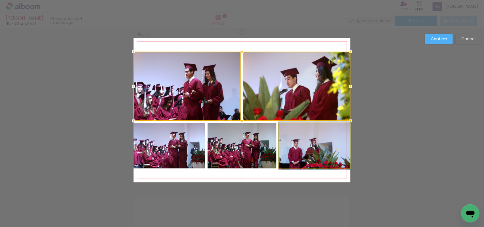
click at [304, 154] on quentale-photo at bounding box center [315, 145] width 72 height 45
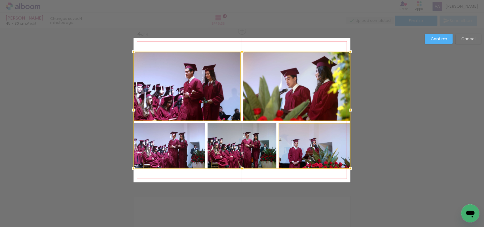
click at [224, 161] on div at bounding box center [242, 110] width 217 height 117
click at [172, 163] on div at bounding box center [242, 110] width 217 height 117
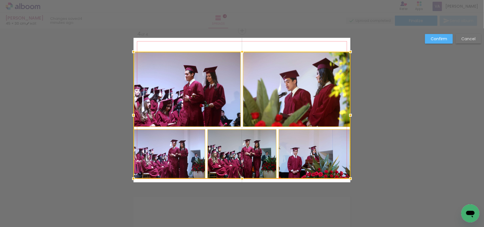
drag, startPoint x: 240, startPoint y: 168, endPoint x: 246, endPoint y: 199, distance: 31.5
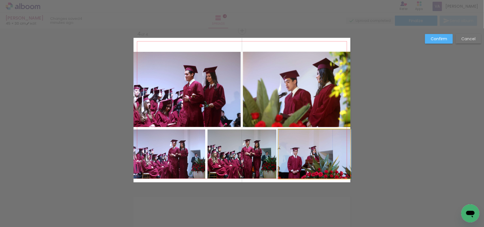
click at [287, 158] on quentale-photo at bounding box center [315, 154] width 72 height 49
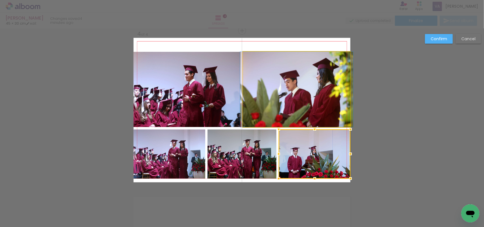
click at [293, 106] on quentale-photo at bounding box center [297, 89] width 108 height 75
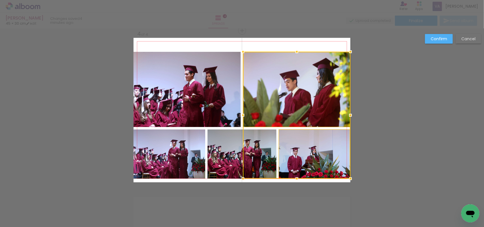
click at [223, 156] on quentale-photo at bounding box center [242, 154] width 69 height 49
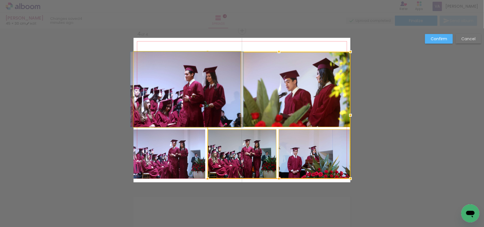
click at [176, 89] on quentale-photo at bounding box center [187, 89] width 107 height 75
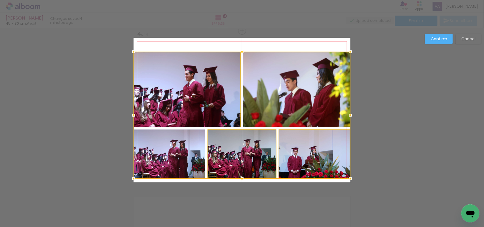
click at [172, 153] on div at bounding box center [242, 115] width 217 height 127
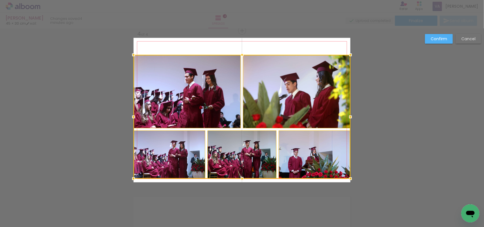
drag, startPoint x: 240, startPoint y: 51, endPoint x: 243, endPoint y: 8, distance: 43.5
click at [243, 0] on div "[PERSON_NAME] 45 × 30 cm edit 4 minutes ago. Spreads 4 Finalize Send album Add …" at bounding box center [242, 0] width 484 height 0
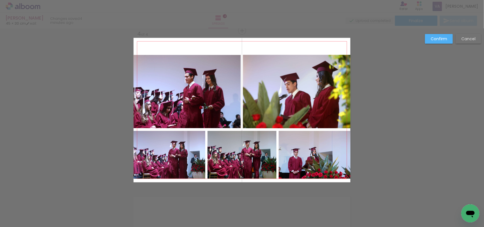
click at [0, 0] on slot "Confirm" at bounding box center [0, 0] width 0 height 0
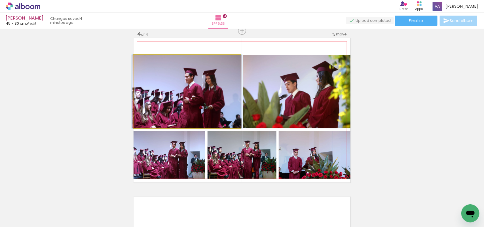
click at [234, 78] on quentale-photo at bounding box center [187, 92] width 107 height 74
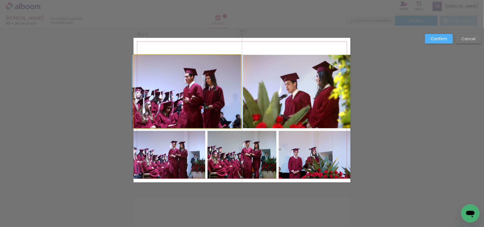
click at [199, 66] on quentale-photo at bounding box center [187, 92] width 107 height 74
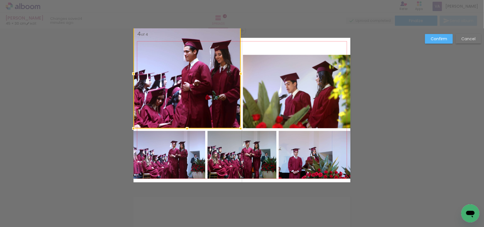
drag, startPoint x: 185, startPoint y: 54, endPoint x: 186, endPoint y: 48, distance: 6.6
click at [186, 48] on div at bounding box center [187, 74] width 107 height 110
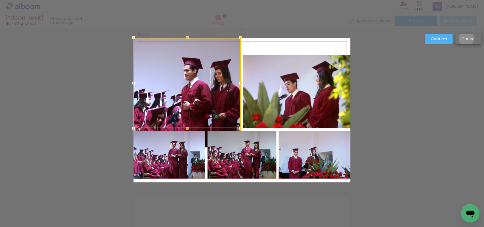
drag, startPoint x: 467, startPoint y: 39, endPoint x: 371, endPoint y: 61, distance: 98.8
click at [0, 0] on slot "Cancel" at bounding box center [0, 0] width 0 height 0
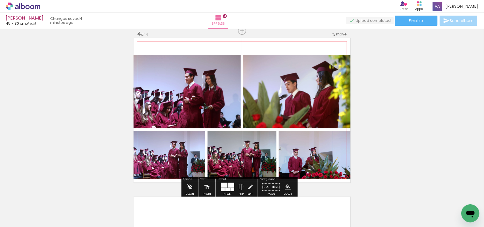
click at [190, 103] on quentale-photo at bounding box center [187, 92] width 107 height 74
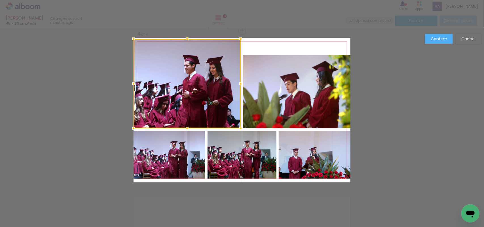
drag, startPoint x: 184, startPoint y: 54, endPoint x: 183, endPoint y: 38, distance: 15.6
click at [183, 38] on div at bounding box center [187, 38] width 11 height 11
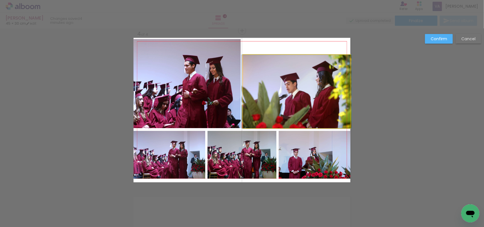
click at [307, 118] on quentale-photo at bounding box center [297, 92] width 108 height 74
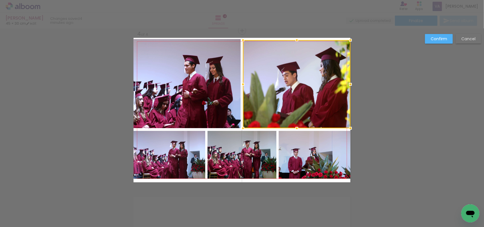
drag, startPoint x: 294, startPoint y: 53, endPoint x: 295, endPoint y: 36, distance: 17.1
click at [295, 37] on div at bounding box center [296, 40] width 11 height 11
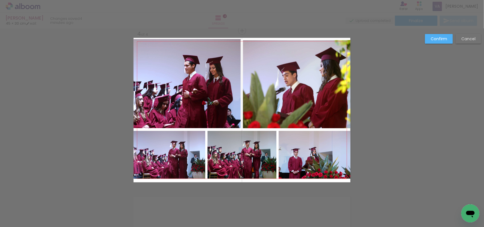
click at [303, 52] on quentale-photo at bounding box center [297, 84] width 108 height 88
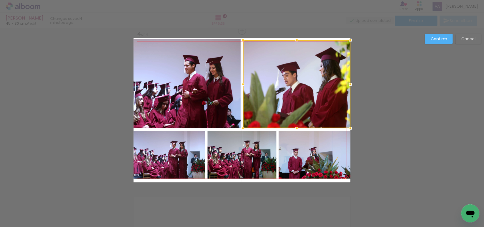
click at [303, 51] on div at bounding box center [297, 84] width 108 height 88
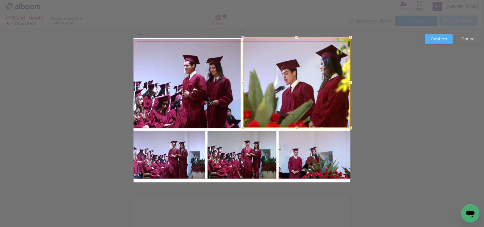
drag, startPoint x: 294, startPoint y: 40, endPoint x: 296, endPoint y: 37, distance: 3.9
click at [296, 37] on div at bounding box center [296, 37] width 11 height 11
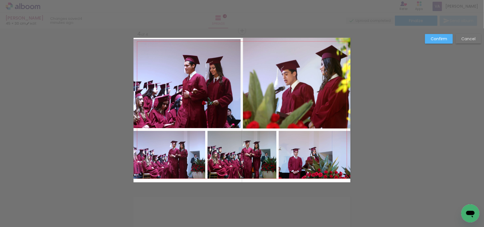
click at [193, 58] on quentale-photo at bounding box center [187, 83] width 107 height 89
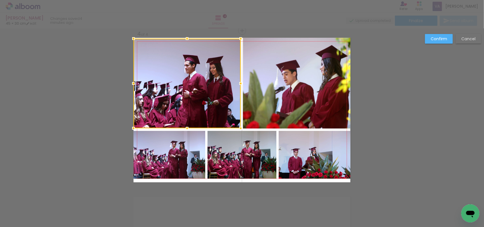
drag, startPoint x: 183, startPoint y: 37, endPoint x: 194, endPoint y: 18, distance: 22.1
click at [194, 0] on div "[PERSON_NAME] 45 × 30 cm edit 4 minutes ago. Spreads 4 Finalize Send album Add …" at bounding box center [242, 0] width 484 height 0
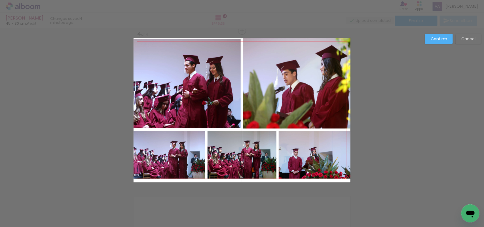
drag, startPoint x: 443, startPoint y: 40, endPoint x: 420, endPoint y: 43, distance: 22.7
click at [0, 0] on slot "Confirm" at bounding box center [0, 0] width 0 height 0
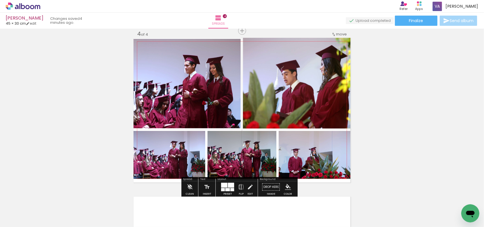
click at [289, 71] on quentale-photo at bounding box center [297, 83] width 108 height 91
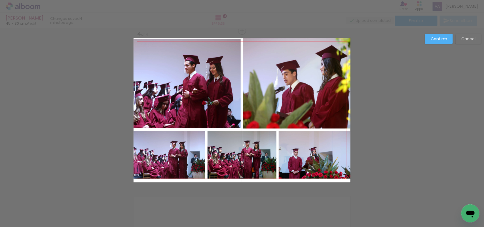
click at [310, 58] on quentale-photo at bounding box center [297, 83] width 108 height 91
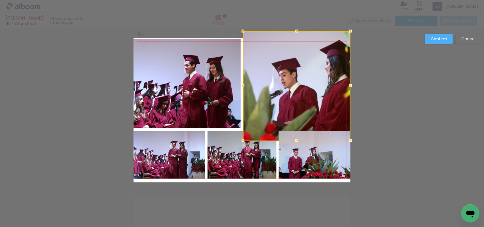
drag, startPoint x: 298, startPoint y: 37, endPoint x: 301, endPoint y: 50, distance: 13.1
click at [301, 50] on div at bounding box center [297, 86] width 108 height 110
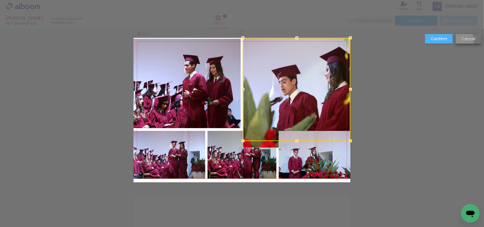
click at [462, 38] on paper-button "Cancel" at bounding box center [469, 39] width 26 height 10
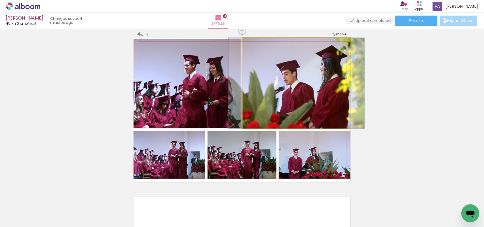
click at [302, 64] on quentale-photo at bounding box center [297, 83] width 108 height 91
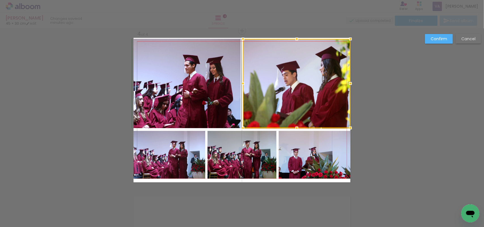
click at [295, 41] on div at bounding box center [296, 38] width 11 height 11
click at [0, 0] on slot "Confirm" at bounding box center [0, 0] width 0 height 0
